Goal: Information Seeking & Learning: Find contact information

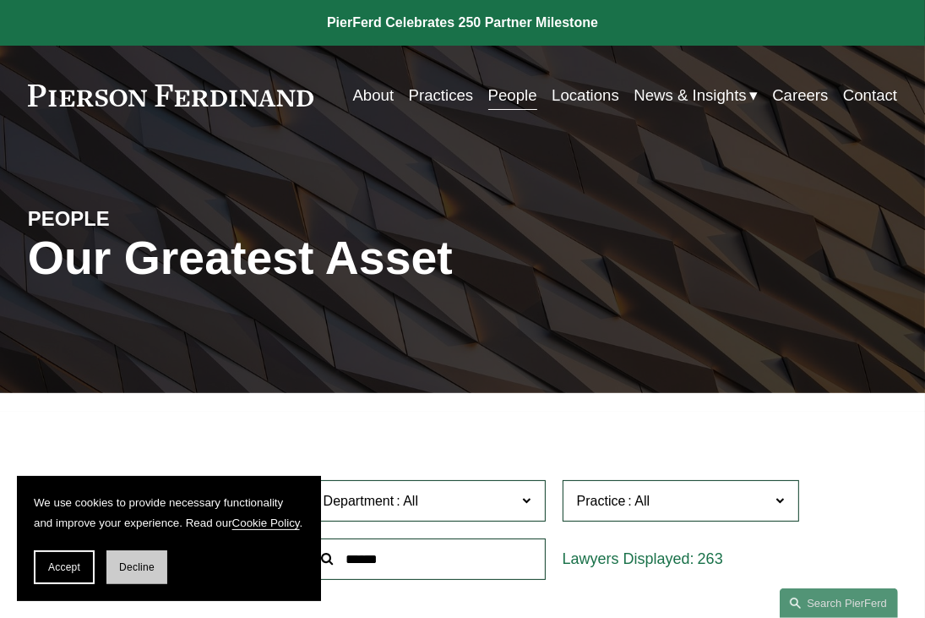
click at [128, 553] on button "Decline" at bounding box center [136, 567] width 61 height 34
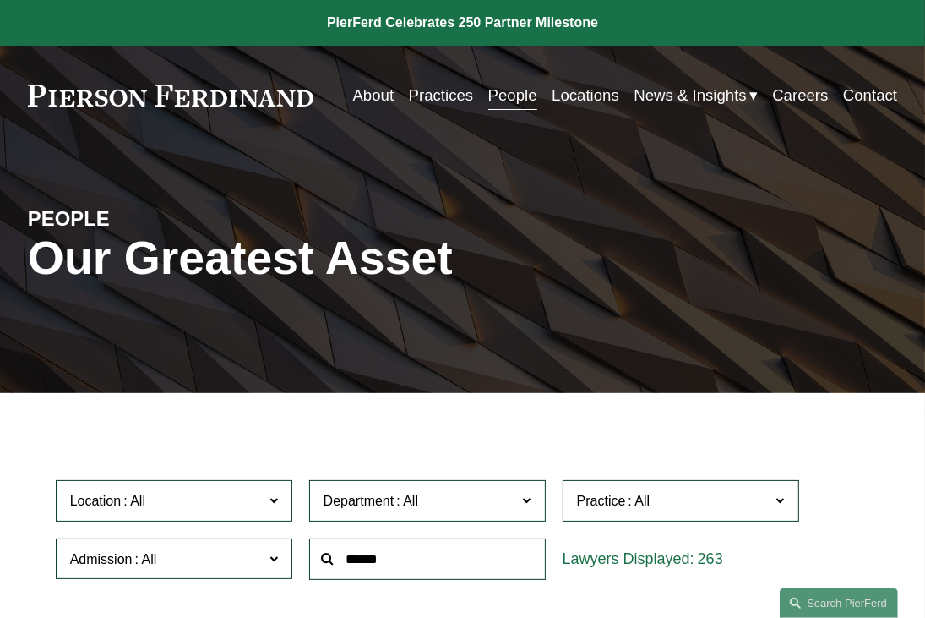
click at [382, 564] on input "text" at bounding box center [427, 558] width 237 height 41
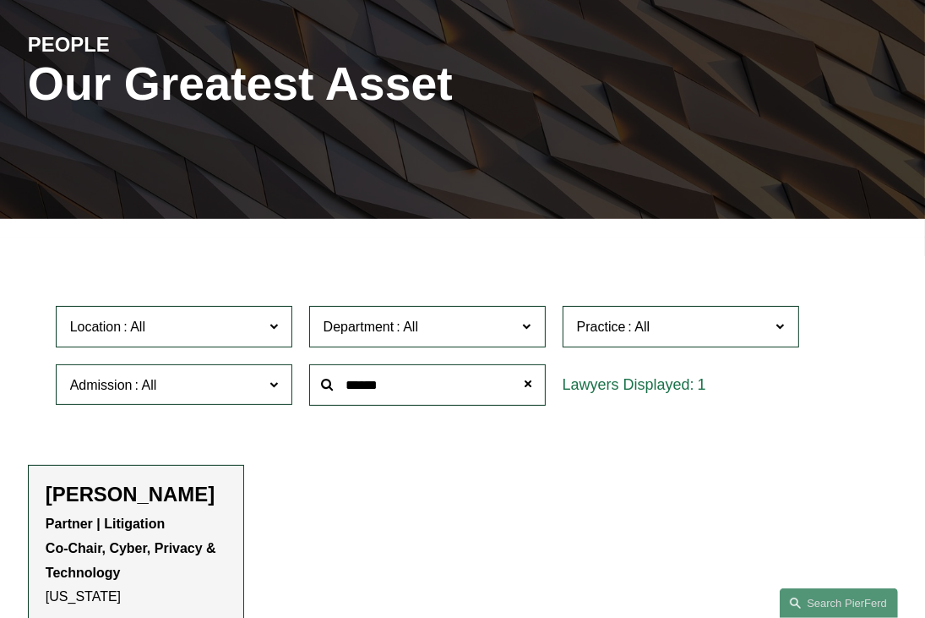
scroll to position [317, 0]
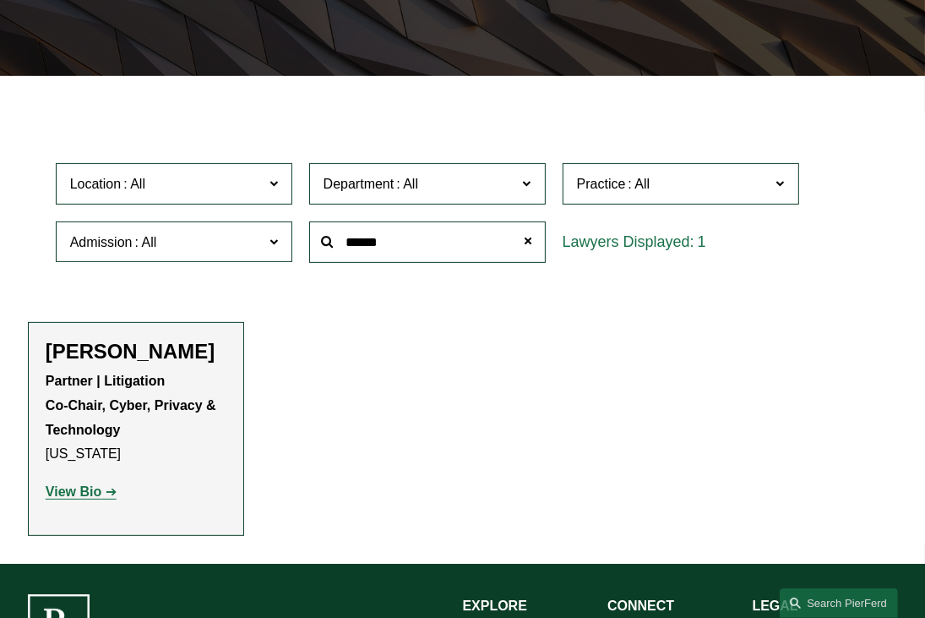
click at [105, 398] on p "Partner | Litigation Co-Chair, Cyber, Privacy & Technology New York" at bounding box center [136, 417] width 181 height 97
click at [75, 498] on strong "View Bio" at bounding box center [74, 491] width 56 height 14
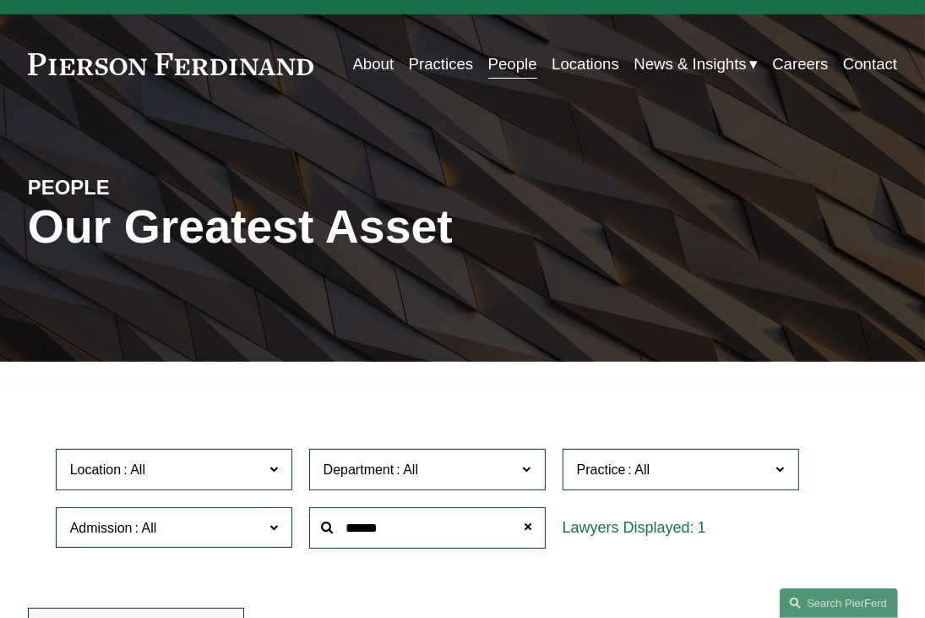
scroll to position [125, 0]
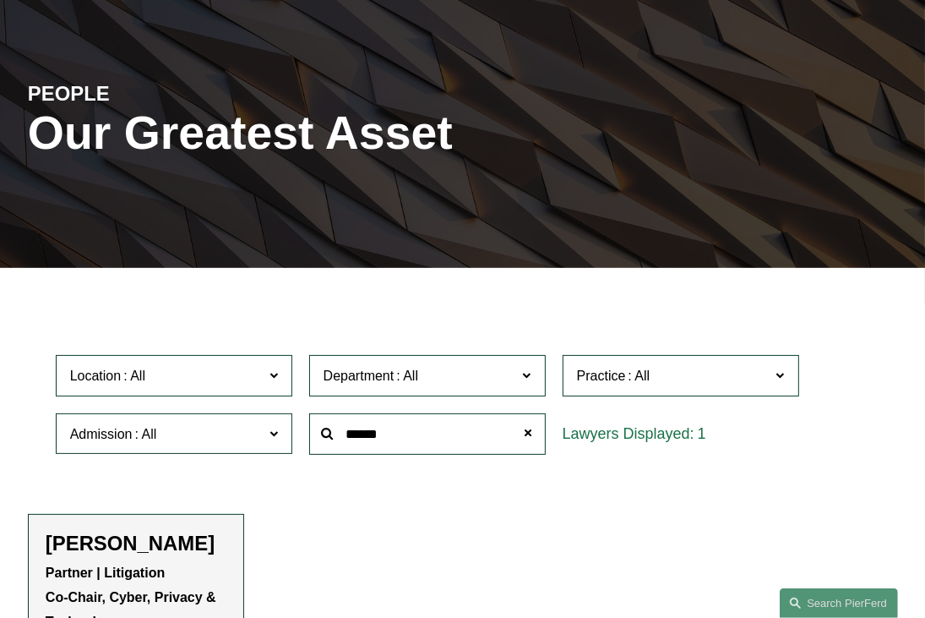
drag, startPoint x: 389, startPoint y: 436, endPoint x: 316, endPoint y: 429, distance: 73.0
click at [316, 429] on input "******" at bounding box center [427, 433] width 237 height 41
type input "*****"
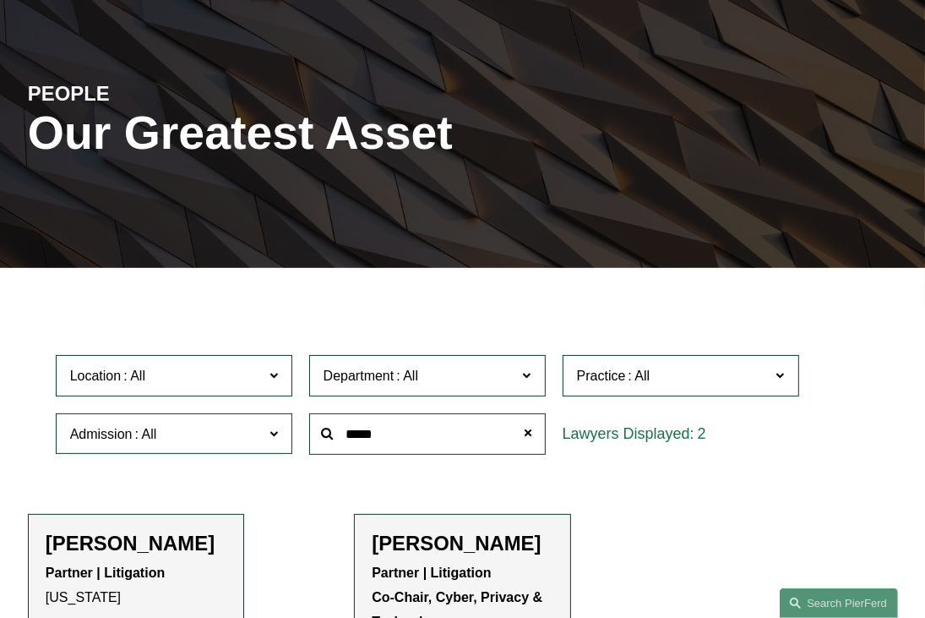
click at [500, 569] on p "Partner | Litigation Co-Chair, Cyber, Privacy & Technology Princeton | New York" at bounding box center [462, 622] width 181 height 122
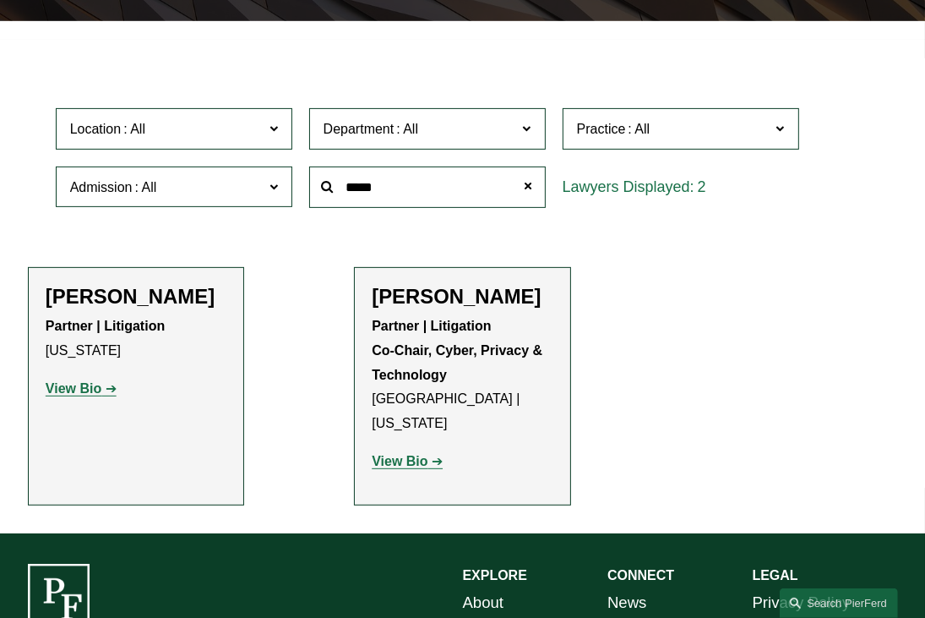
scroll to position [396, 0]
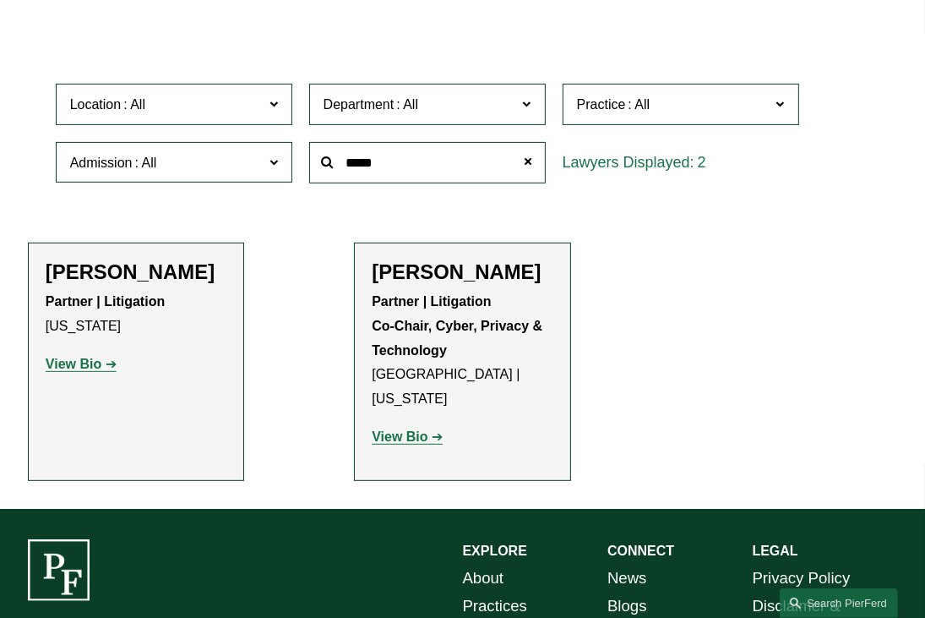
click at [390, 429] on strong "View Bio" at bounding box center [400, 436] width 56 height 14
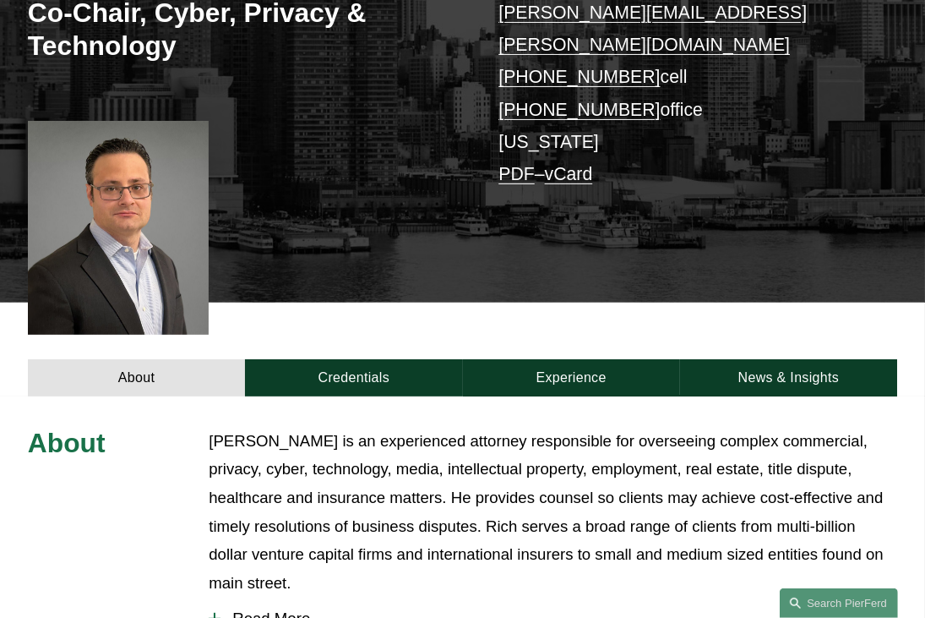
scroll to position [330, 0]
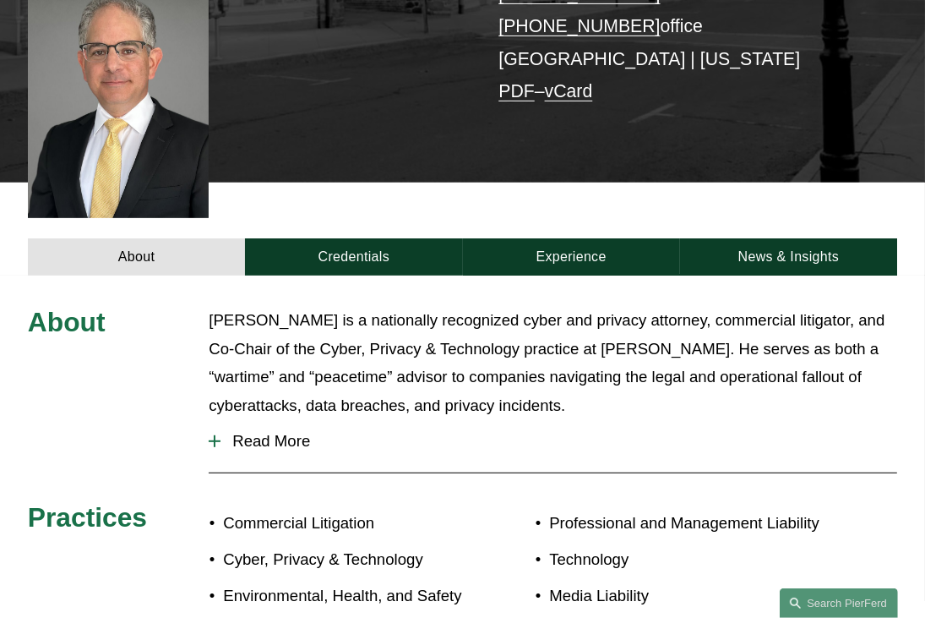
scroll to position [475, 0]
